Goal: Task Accomplishment & Management: Use online tool/utility

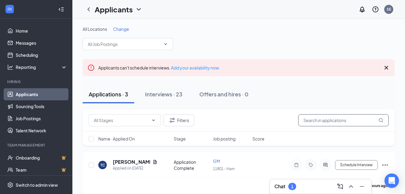
click at [323, 121] on input "text" at bounding box center [343, 120] width 90 height 12
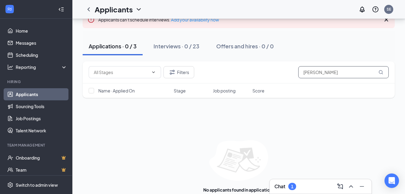
scroll to position [55, 0]
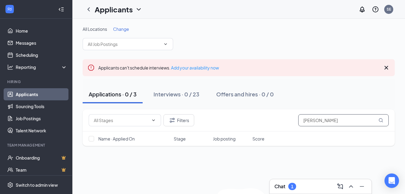
click at [345, 121] on input "[PERSON_NAME]" at bounding box center [343, 120] width 90 height 12
type input "[PERSON_NAME]"
click at [173, 94] on div "Interviews · 0 / 23" at bounding box center [177, 94] width 46 height 8
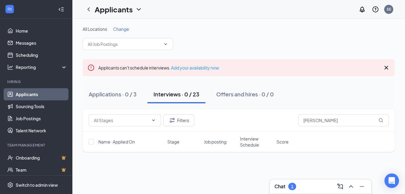
click at [196, 94] on div "Interviews · 0 / 23" at bounding box center [177, 94] width 46 height 8
click at [120, 94] on div "Applications · 0 / 3" at bounding box center [113, 94] width 48 height 8
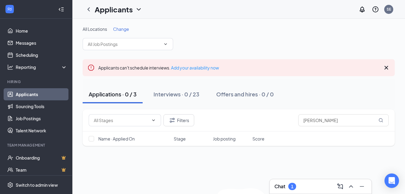
click at [386, 67] on icon "Cross" at bounding box center [386, 67] width 7 height 7
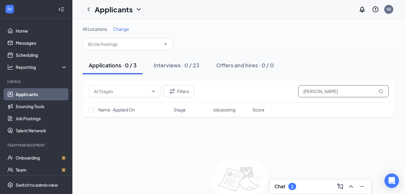
click at [368, 92] on input "[PERSON_NAME]" at bounding box center [343, 91] width 90 height 12
type input "m"
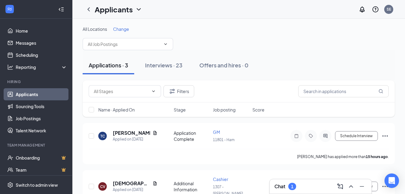
click at [315, 68] on div "Applications · 3 Interviews · 23 Offers and hires · 0" at bounding box center [239, 65] width 312 height 18
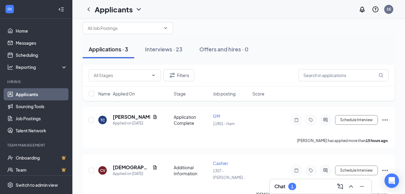
scroll to position [13, 0]
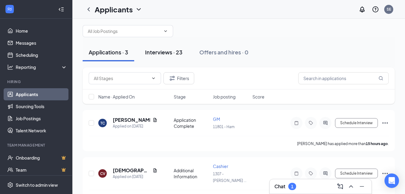
click at [160, 55] on div "Interviews · 23" at bounding box center [163, 52] width 37 height 8
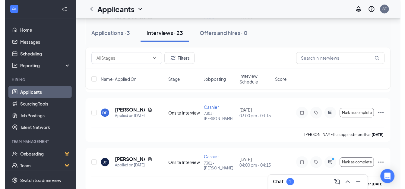
scroll to position [855, 0]
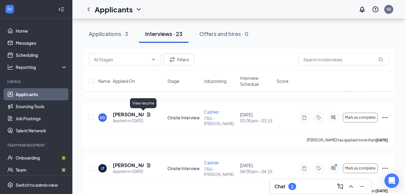
click at [146, 163] on icon "Document" at bounding box center [148, 165] width 5 height 5
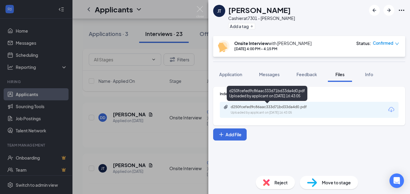
click at [288, 107] on div "d250fcefed9c86aac333d71bd33da4d0.pdf" at bounding box center [272, 106] width 84 height 5
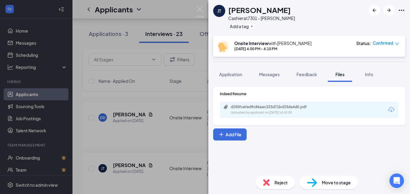
click at [78, 96] on div "[PERSON_NAME] [PERSON_NAME] Cashier at 7301 - [PERSON_NAME] Add a tag Onsite In…" at bounding box center [205, 97] width 410 height 194
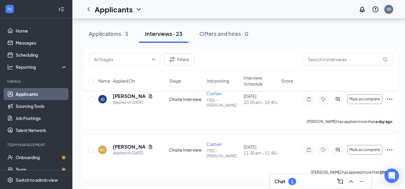
scroll to position [88, 0]
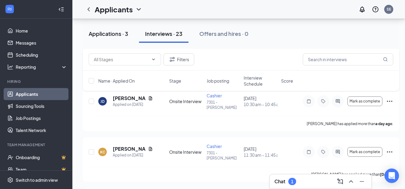
click at [101, 36] on div "Applications · 3" at bounding box center [109, 34] width 40 height 8
